Goal: Find specific page/section: Find specific page/section

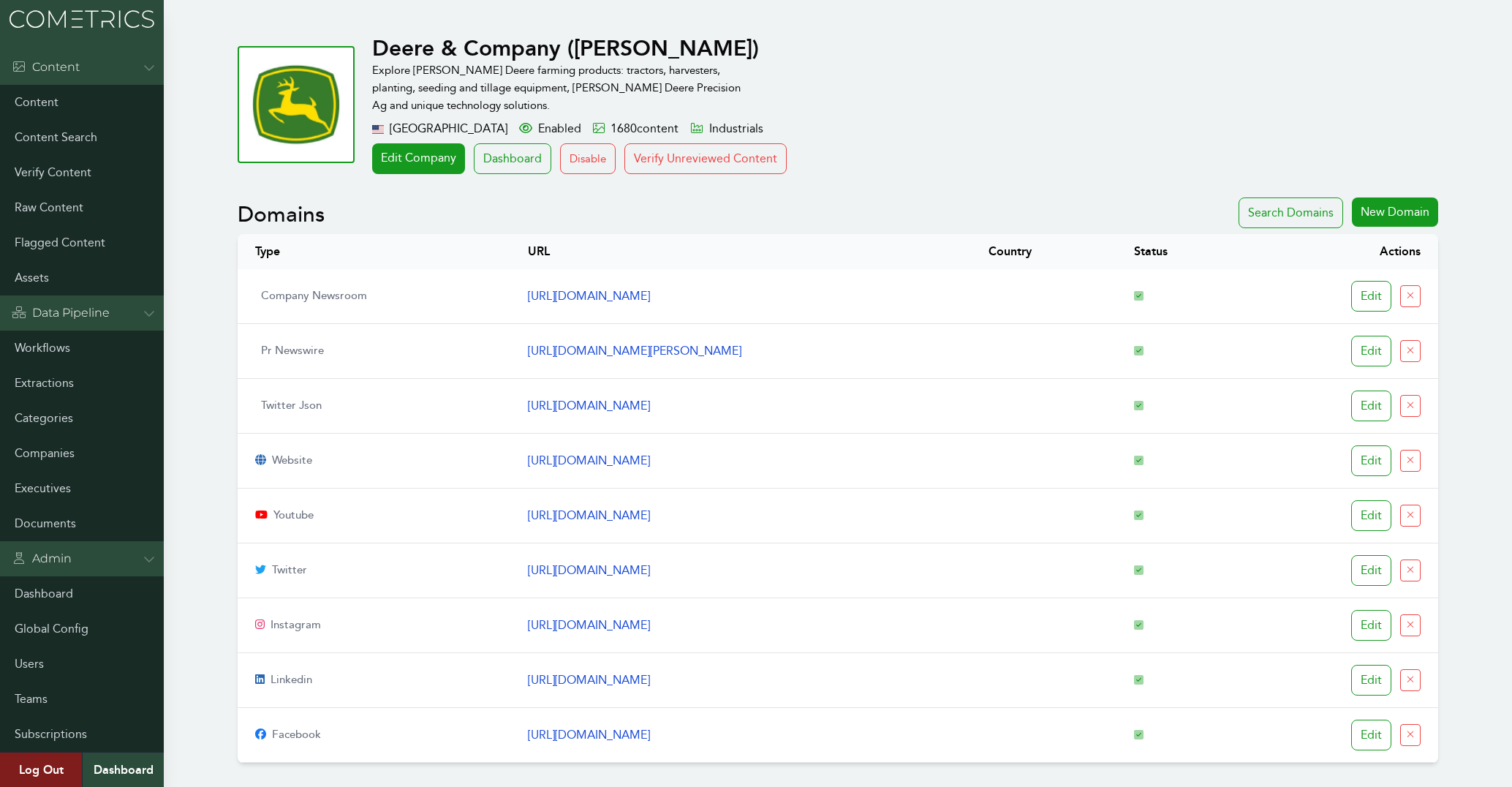
scroll to position [1411, 0]
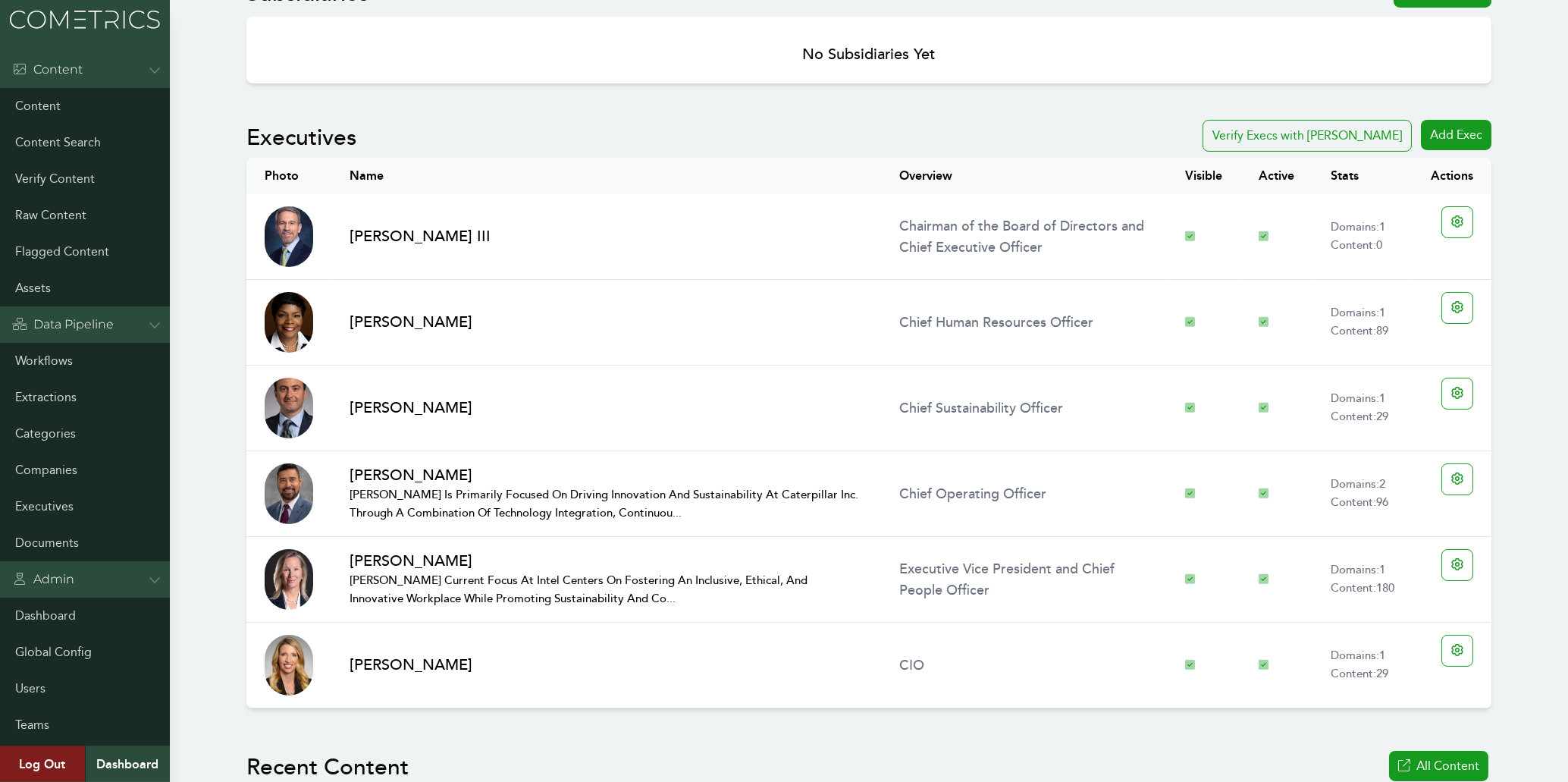
scroll to position [1219, 0]
